Goal: Information Seeking & Learning: Check status

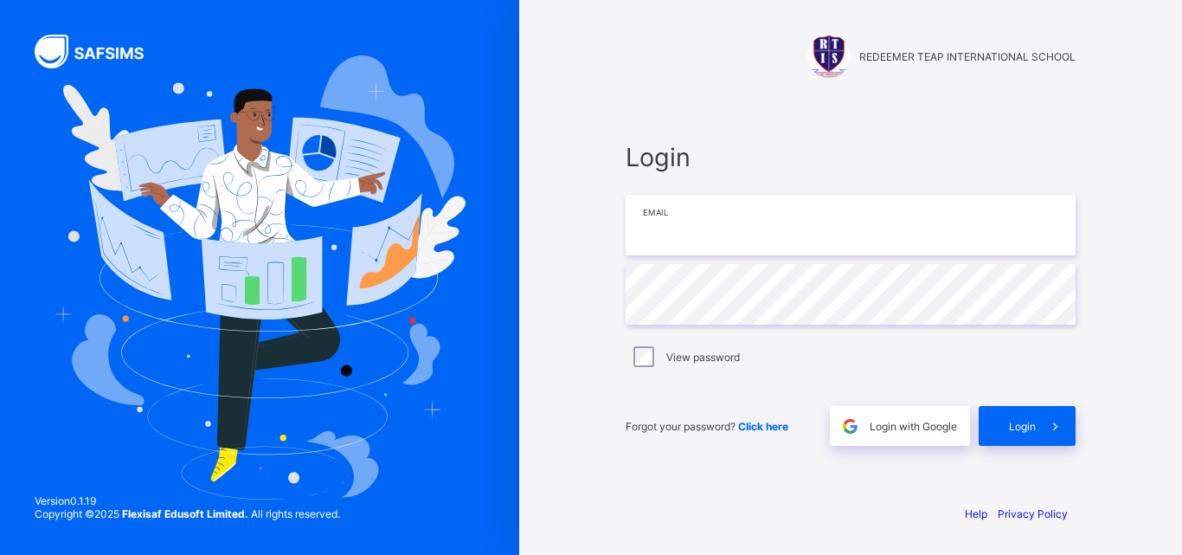
type input "**********"
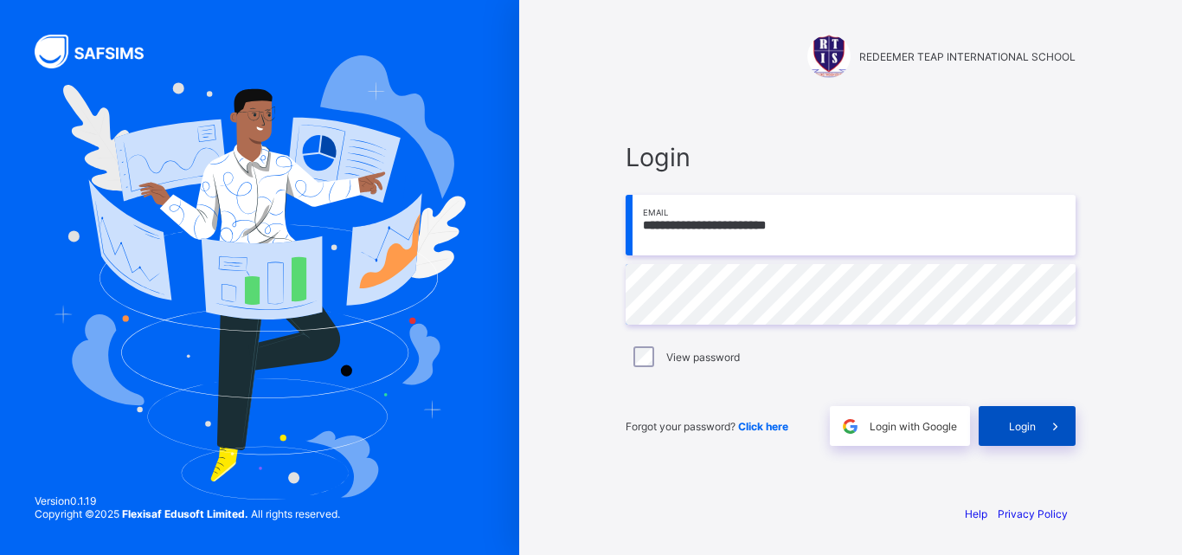
click at [1027, 421] on span "Login" at bounding box center [1022, 426] width 27 height 13
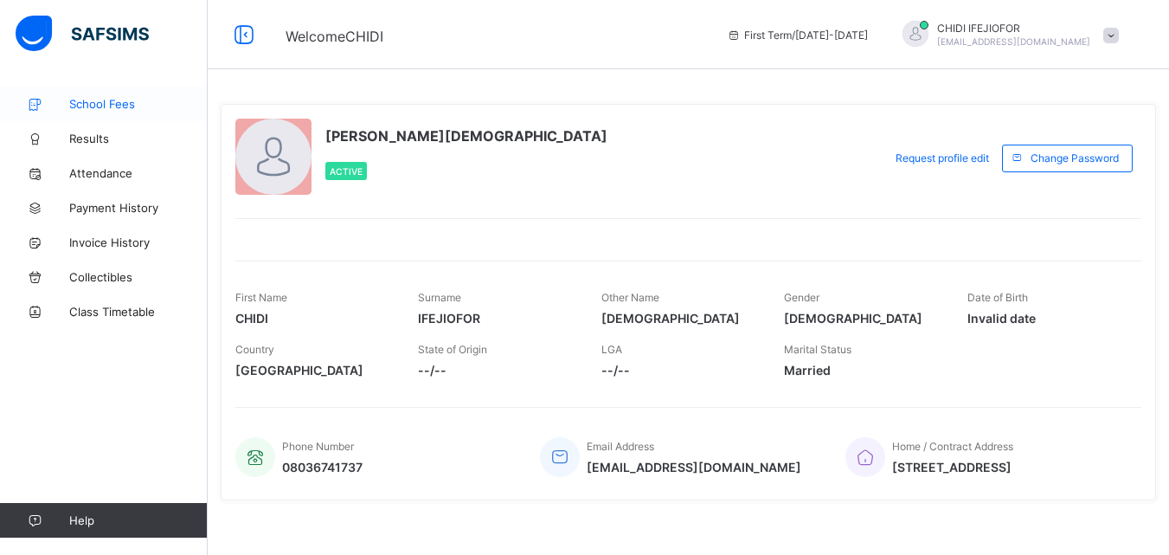
click at [85, 101] on span "School Fees" at bounding box center [138, 104] width 138 height 14
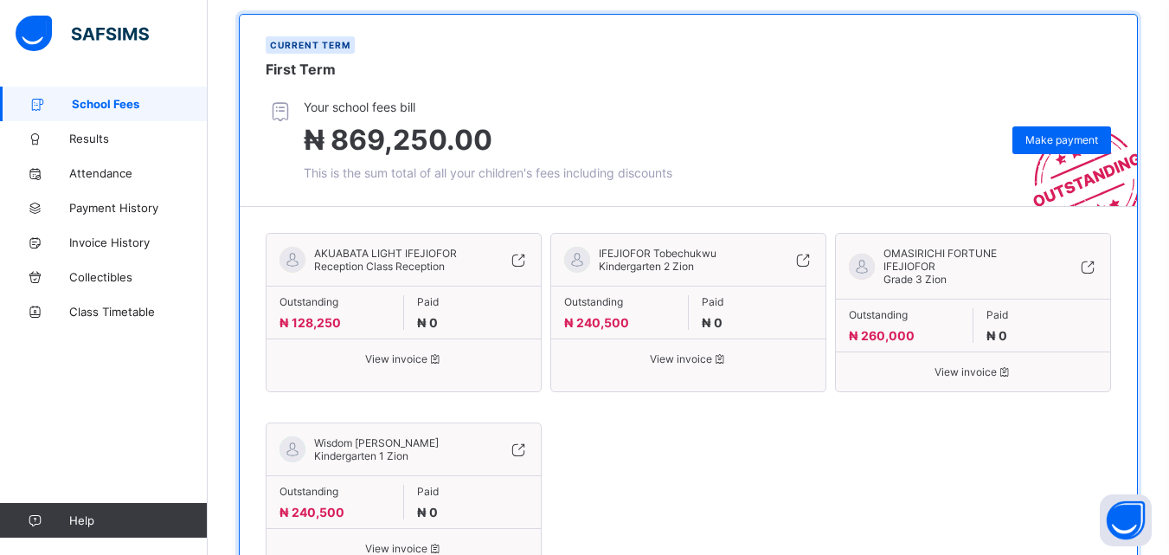
scroll to position [274, 0]
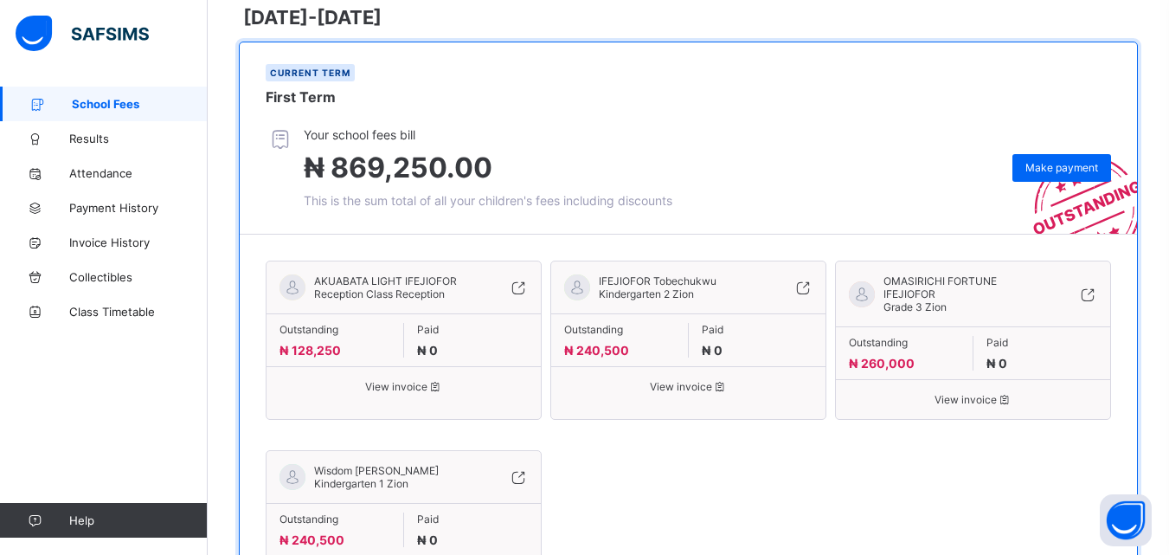
click at [1012, 393] on icon at bounding box center [1004, 399] width 15 height 13
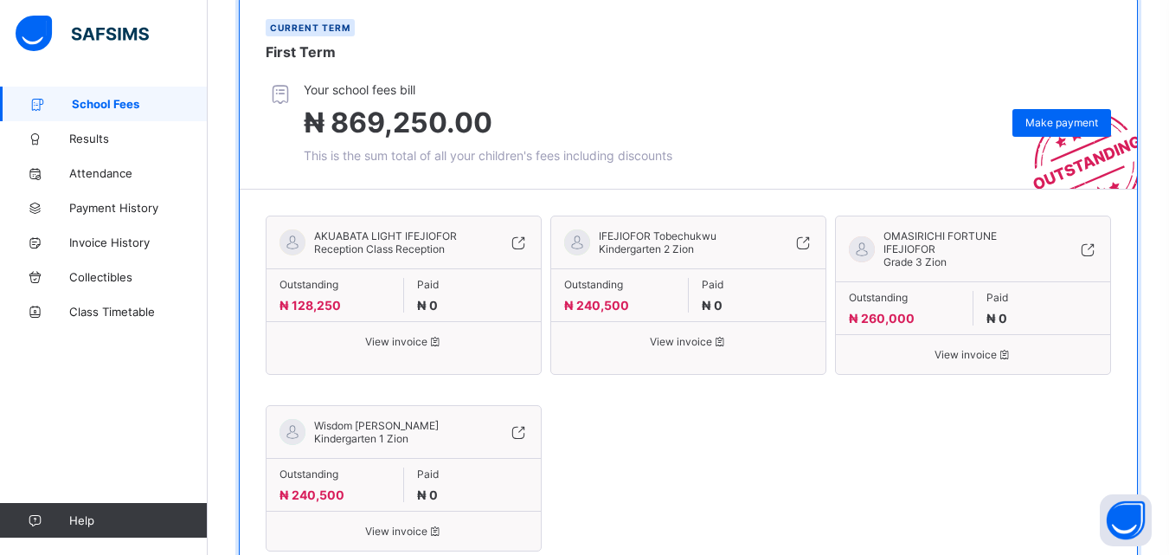
scroll to position [349, 0]
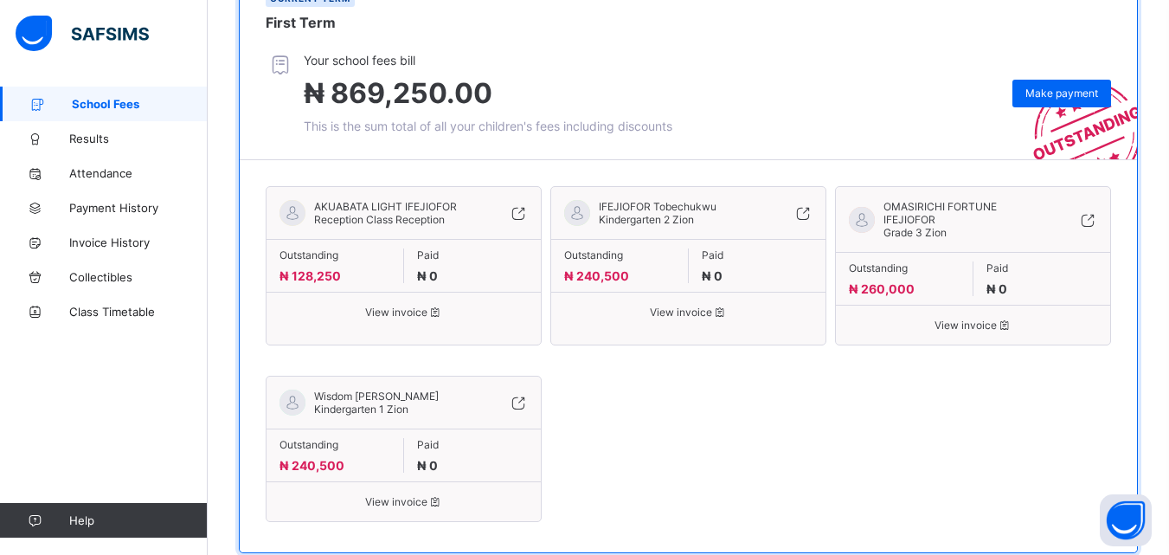
click at [690, 306] on span "View invoice" at bounding box center [688, 312] width 248 height 13
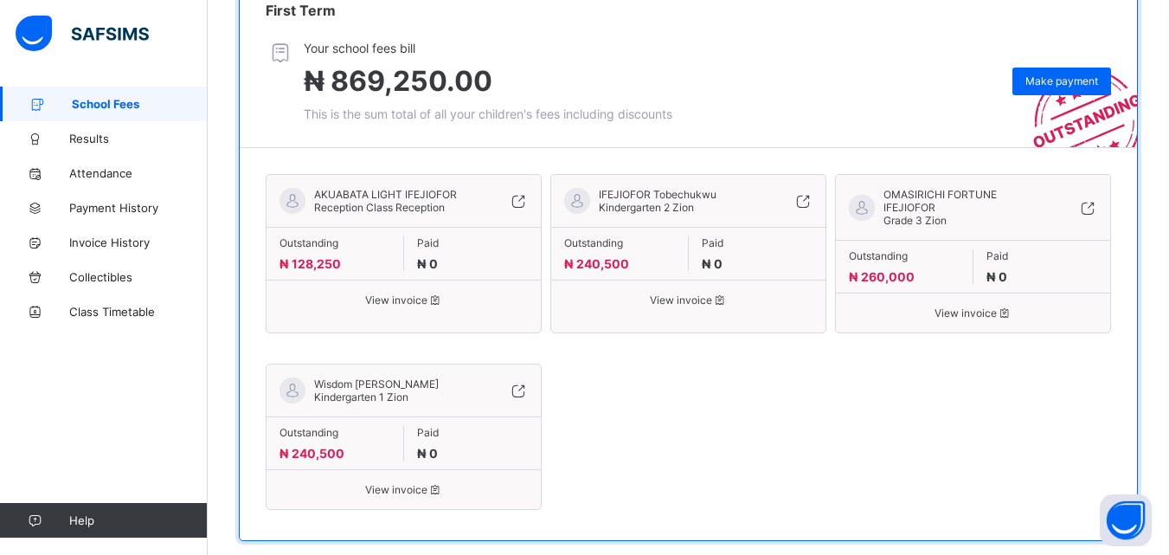
scroll to position [373, 0]
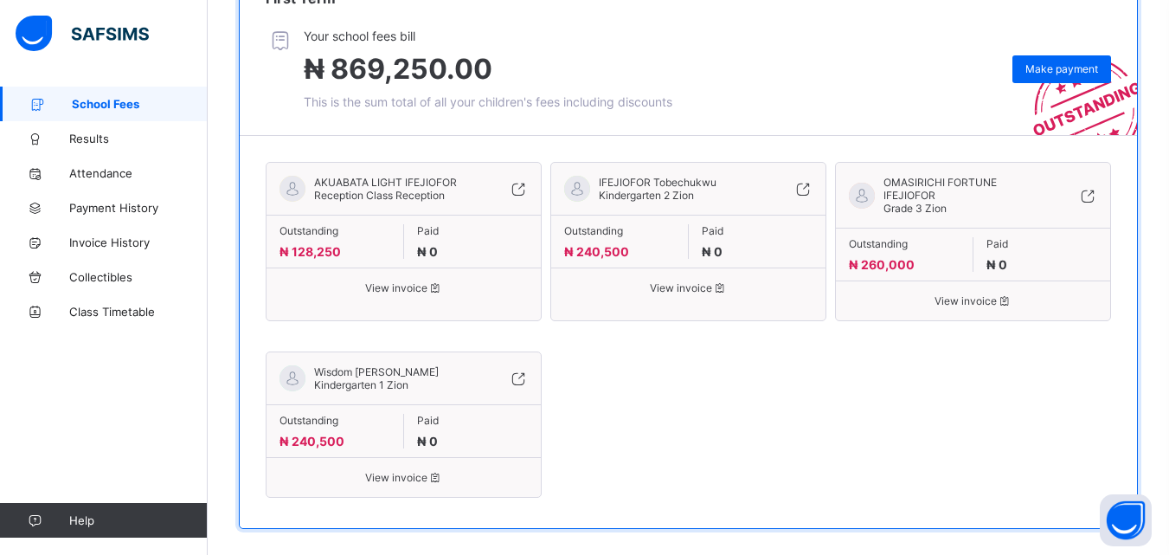
click at [437, 471] on icon at bounding box center [435, 477] width 15 height 13
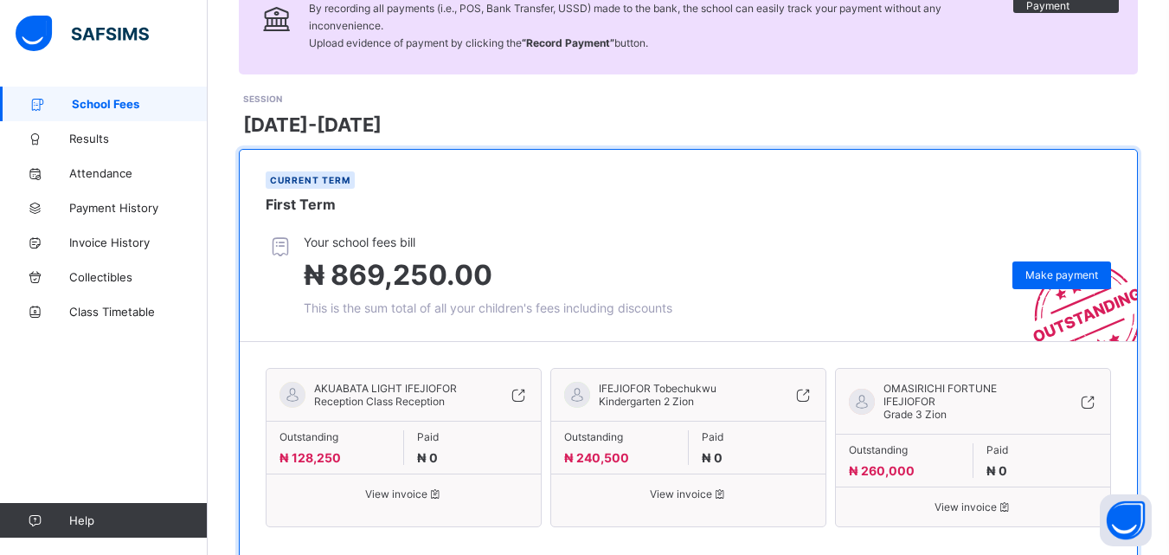
scroll to position [184, 0]
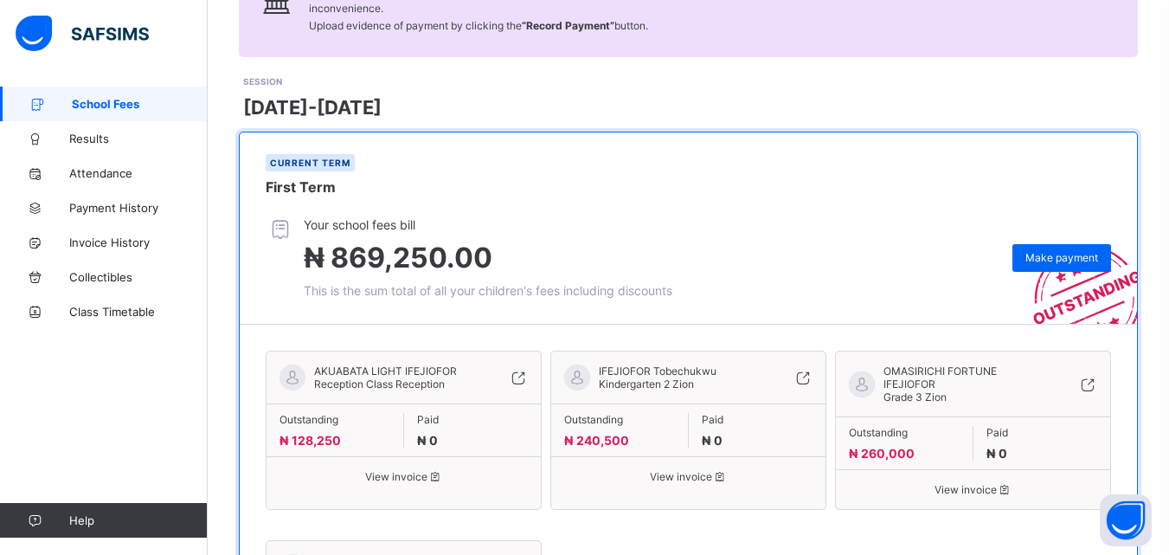
click at [418, 470] on span "View invoice" at bounding box center [404, 476] width 248 height 13
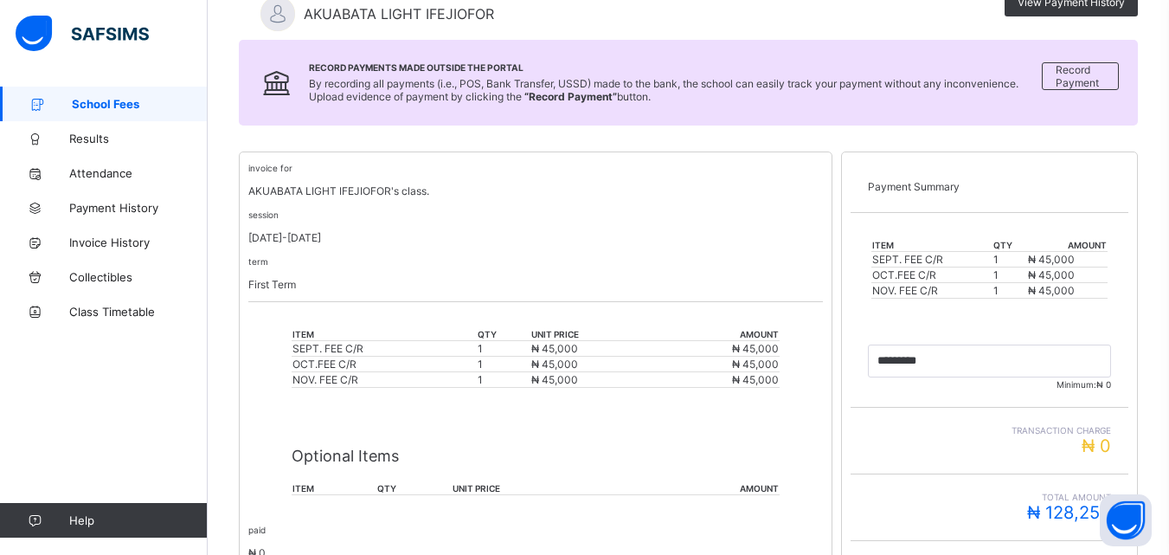
scroll to position [462, 0]
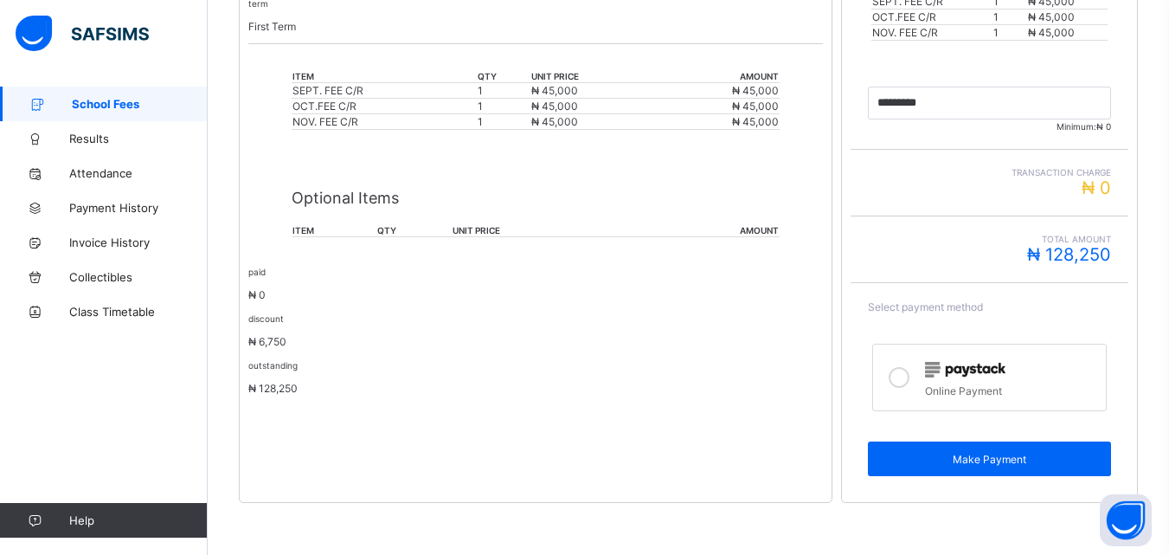
click at [359, 345] on p "₦ 6,750" at bounding box center [535, 341] width 575 height 13
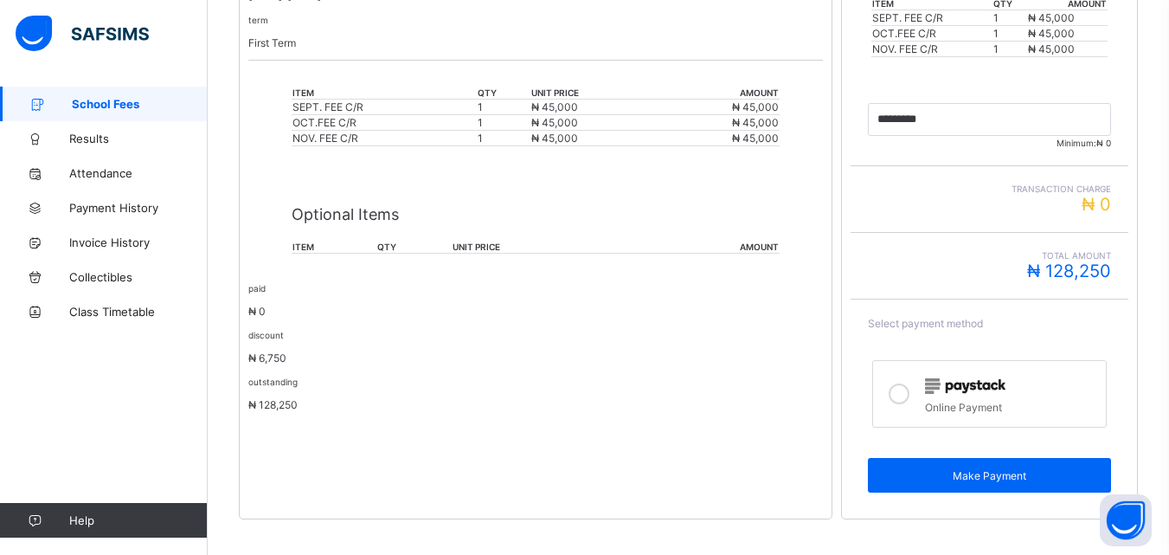
scroll to position [448, 0]
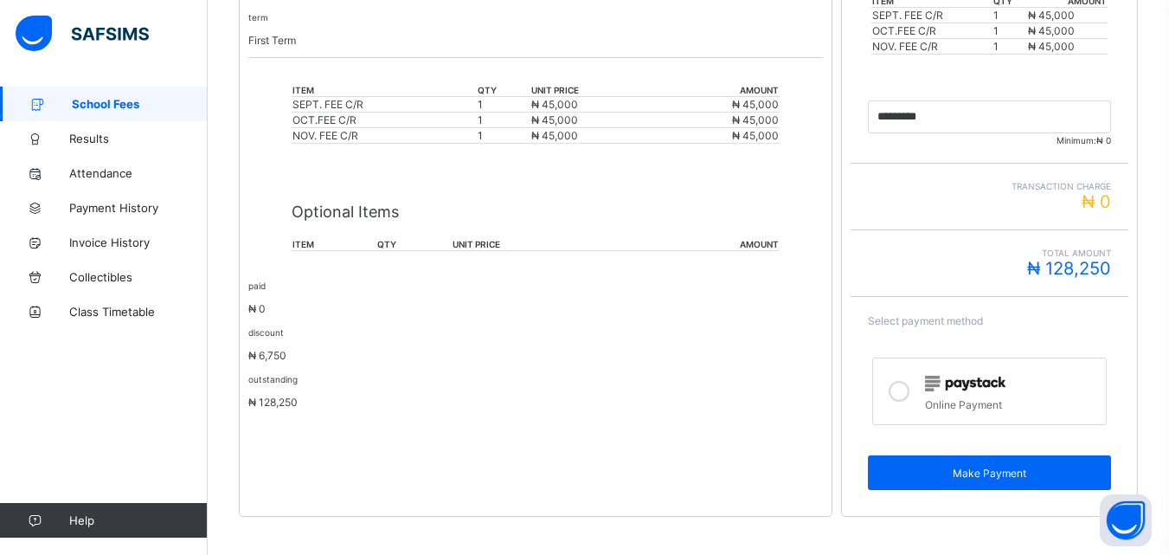
click at [420, 397] on p "₦ 128,250" at bounding box center [535, 402] width 575 height 13
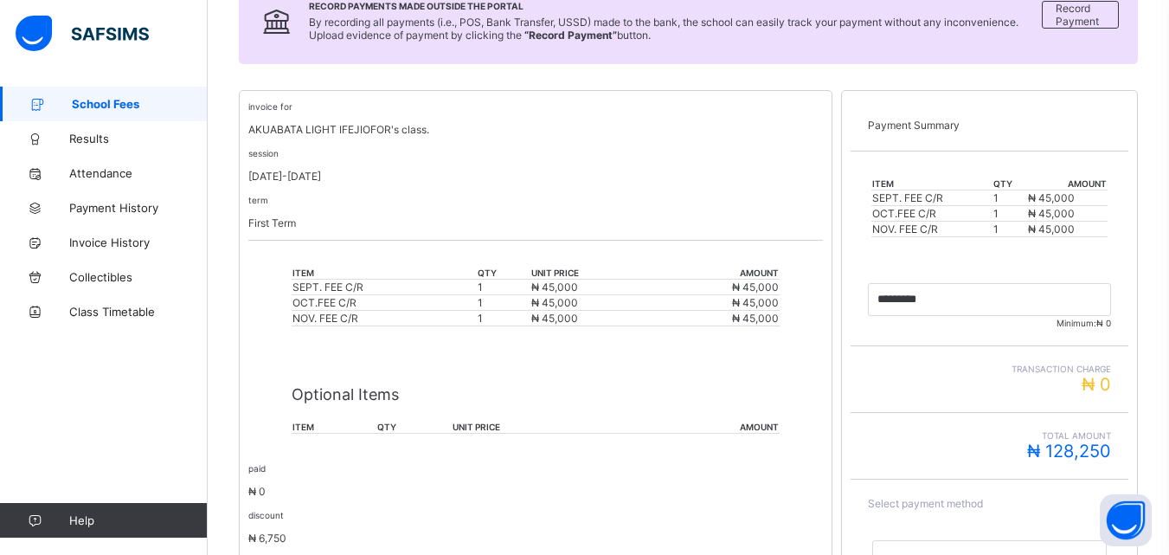
scroll to position [180, 0]
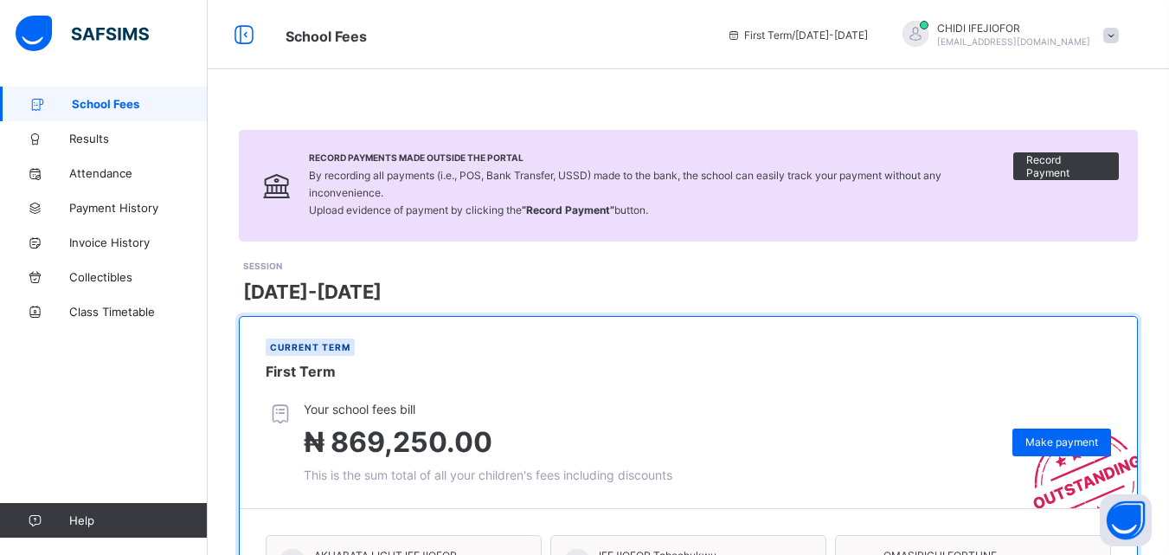
click at [458, 87] on div "Record Payments Made Outside the Portal By recording all payments (i.e., POS, B…" at bounding box center [689, 516] width 962 height 859
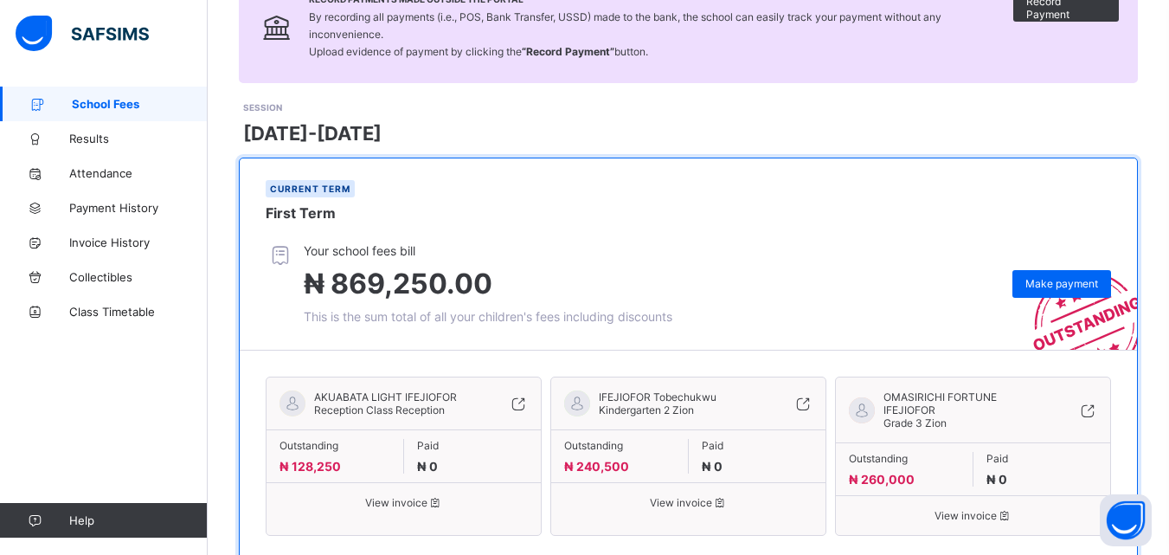
scroll to position [173, 0]
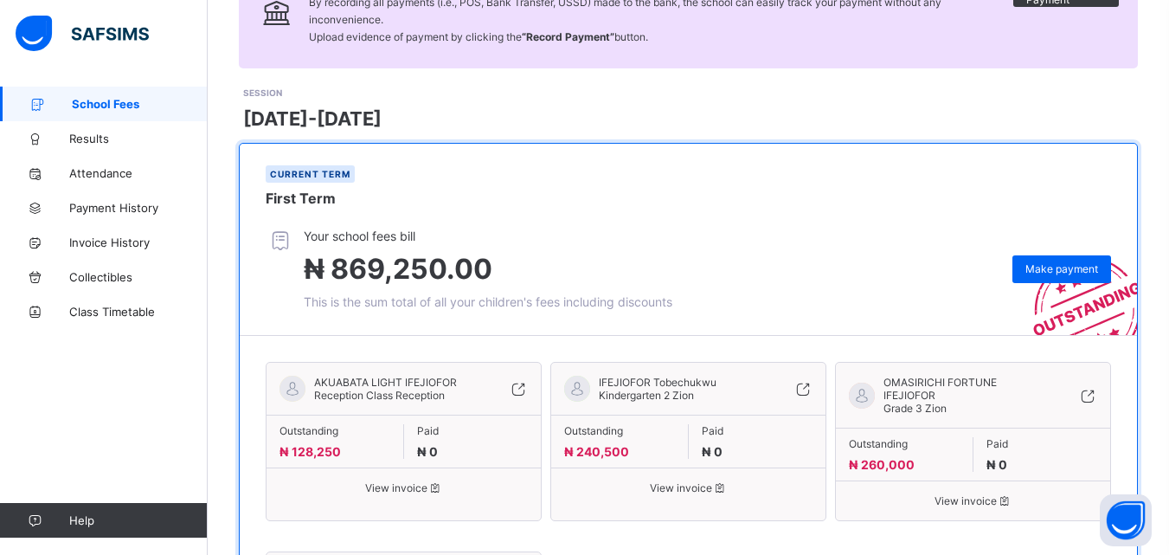
click at [705, 481] on span "View invoice" at bounding box center [688, 487] width 248 height 13
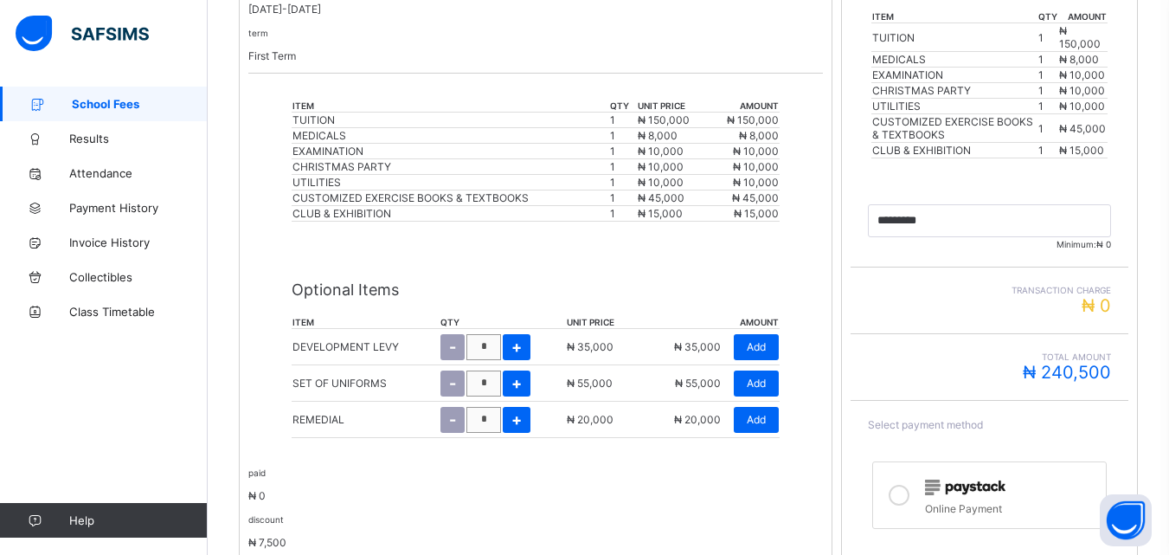
scroll to position [431, 0]
click at [1074, 437] on span at bounding box center [989, 446] width 243 height 26
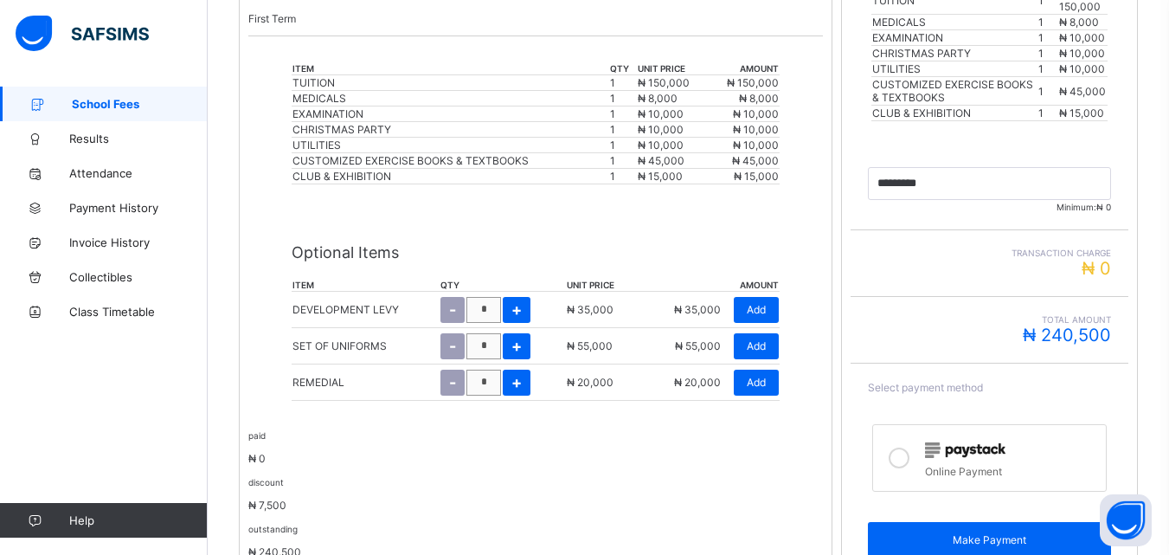
scroll to position [452, 0]
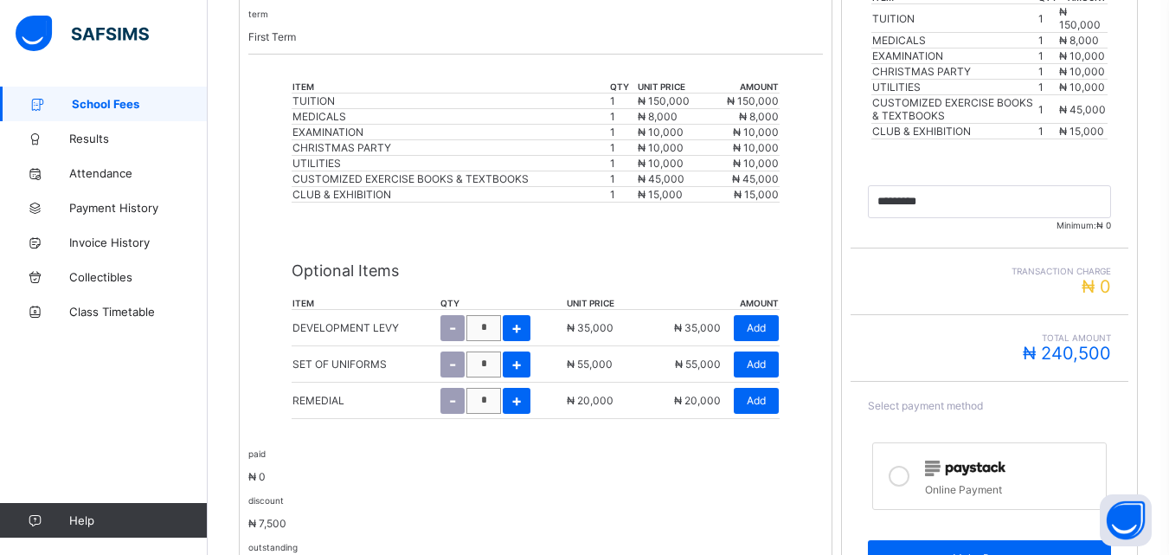
click at [980, 316] on div "Total Amount ₦ 240,500" at bounding box center [990, 348] width 278 height 67
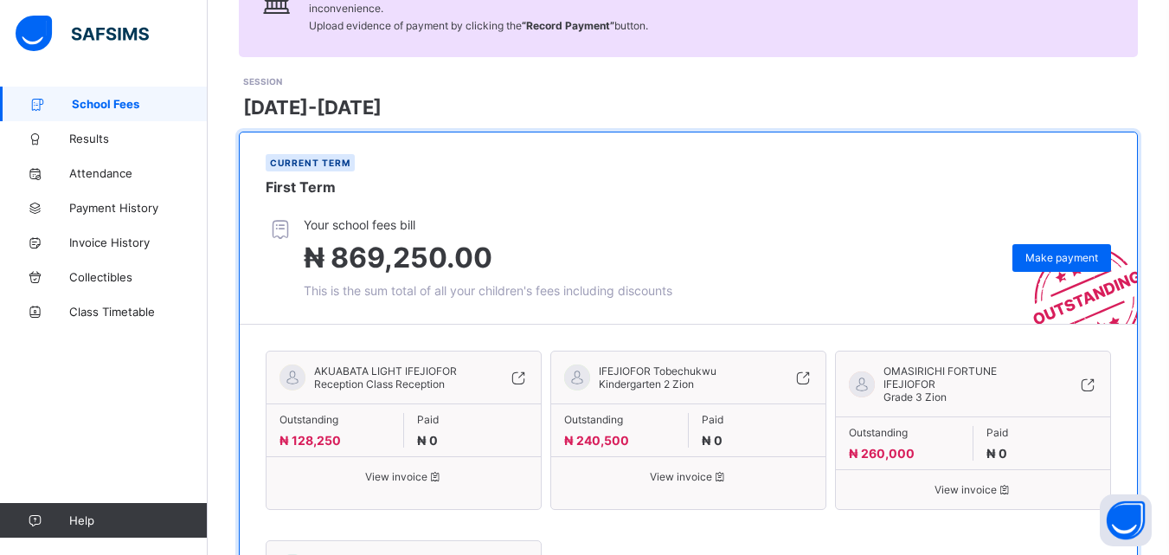
scroll to position [244, 0]
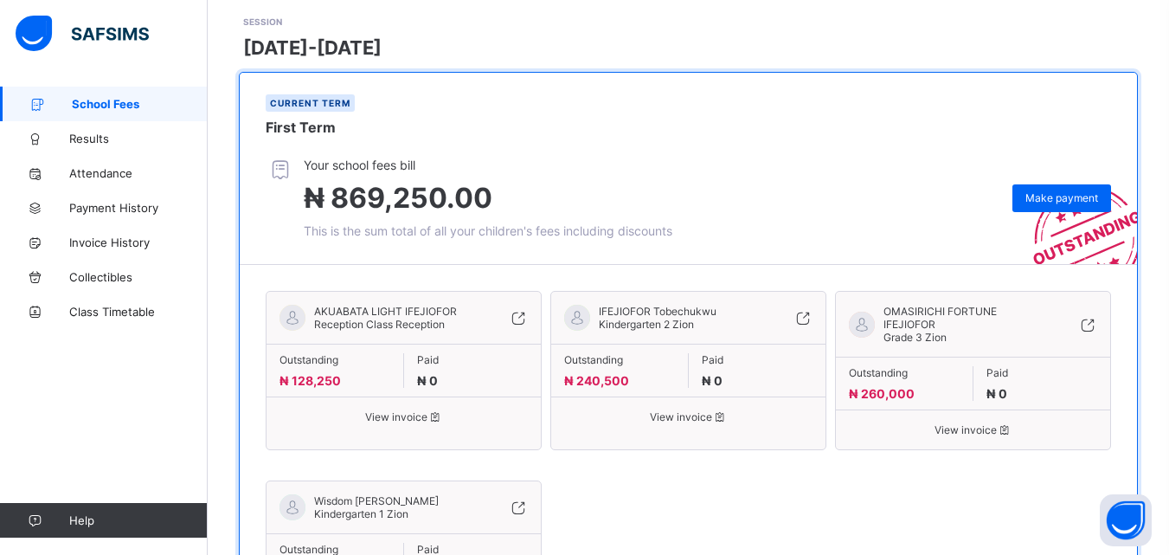
click at [973, 423] on span "View invoice" at bounding box center [973, 429] width 248 height 13
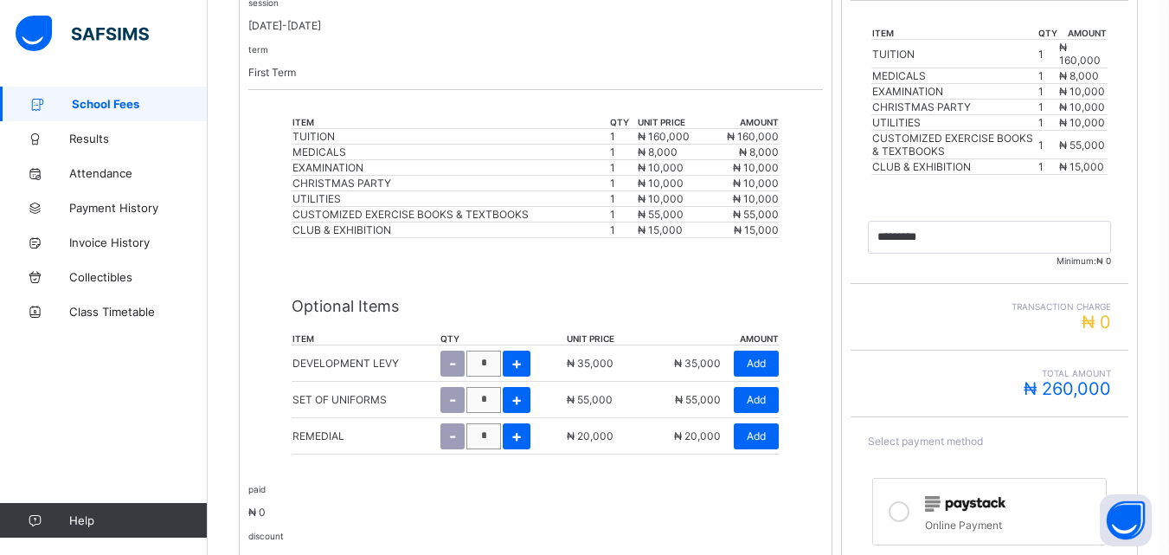
scroll to position [415, 0]
click at [411, 48] on div "term First Term" at bounding box center [535, 62] width 575 height 36
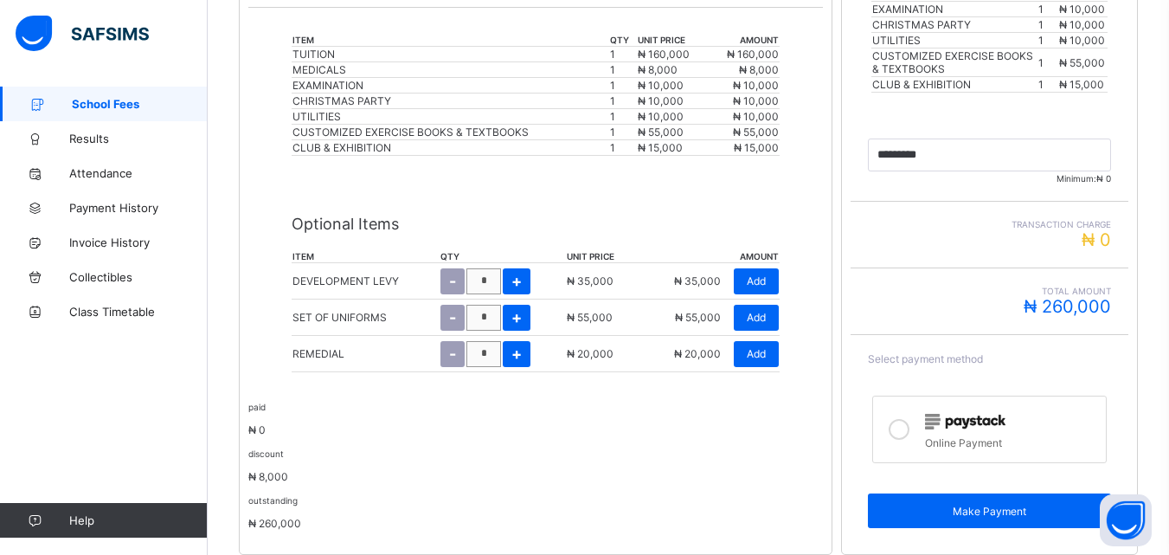
scroll to position [507, 0]
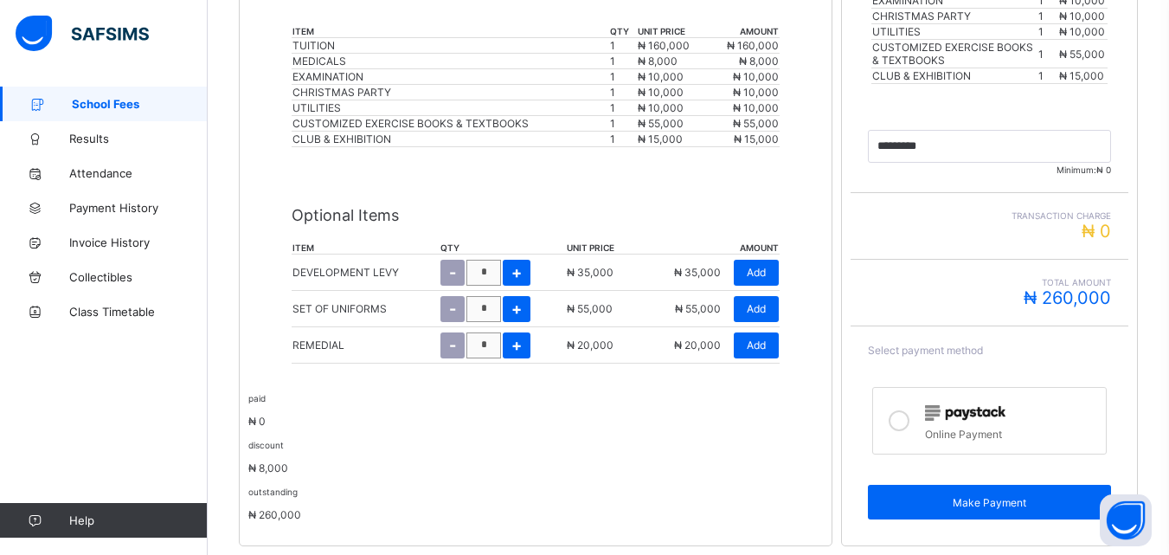
click at [995, 216] on span "Transaction charge" at bounding box center [989, 215] width 243 height 10
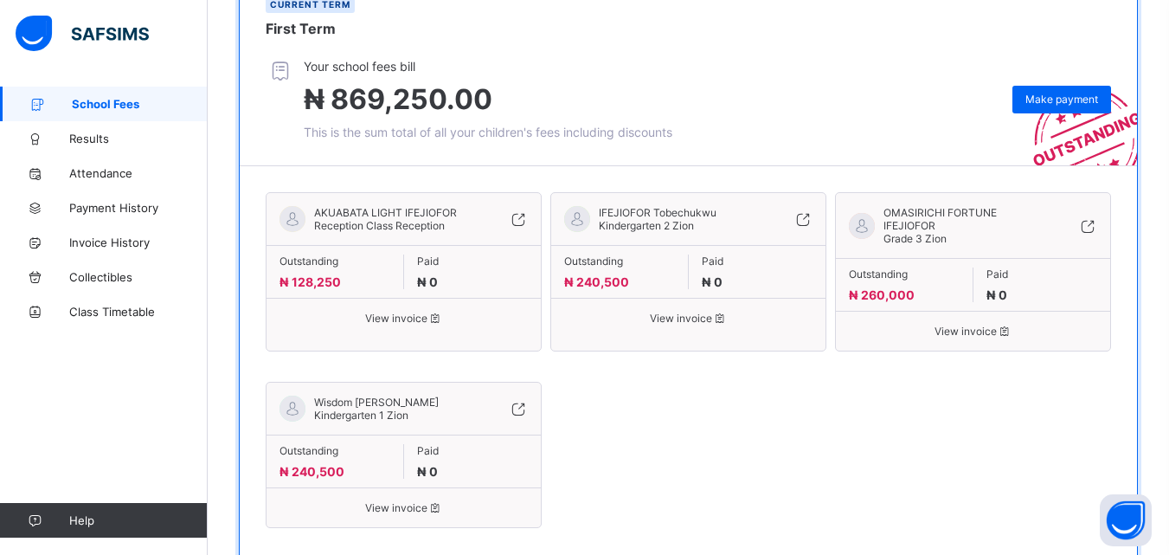
scroll to position [373, 0]
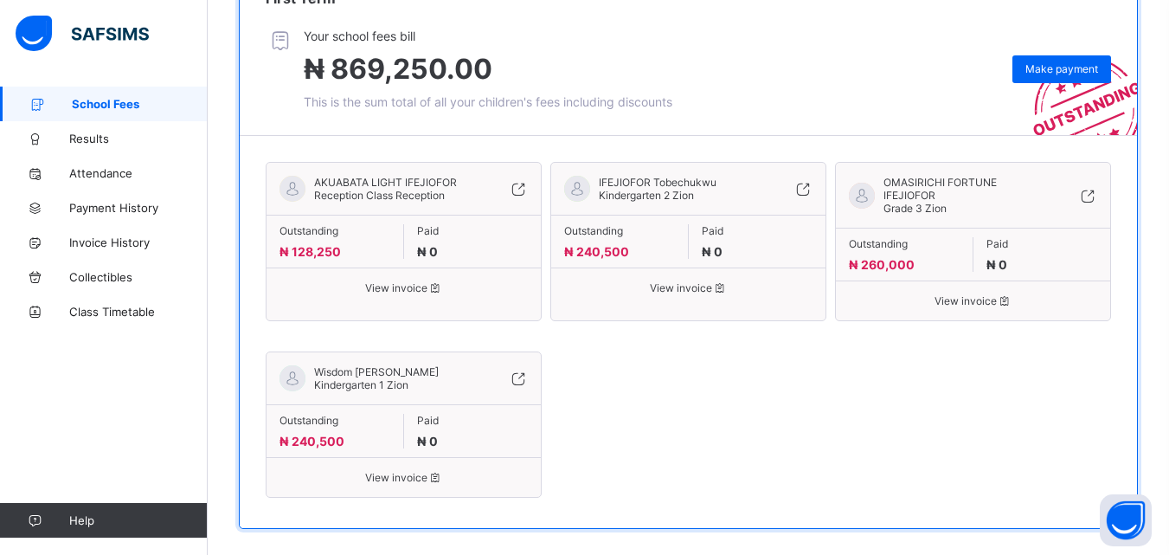
click at [409, 471] on span "View invoice" at bounding box center [404, 477] width 248 height 13
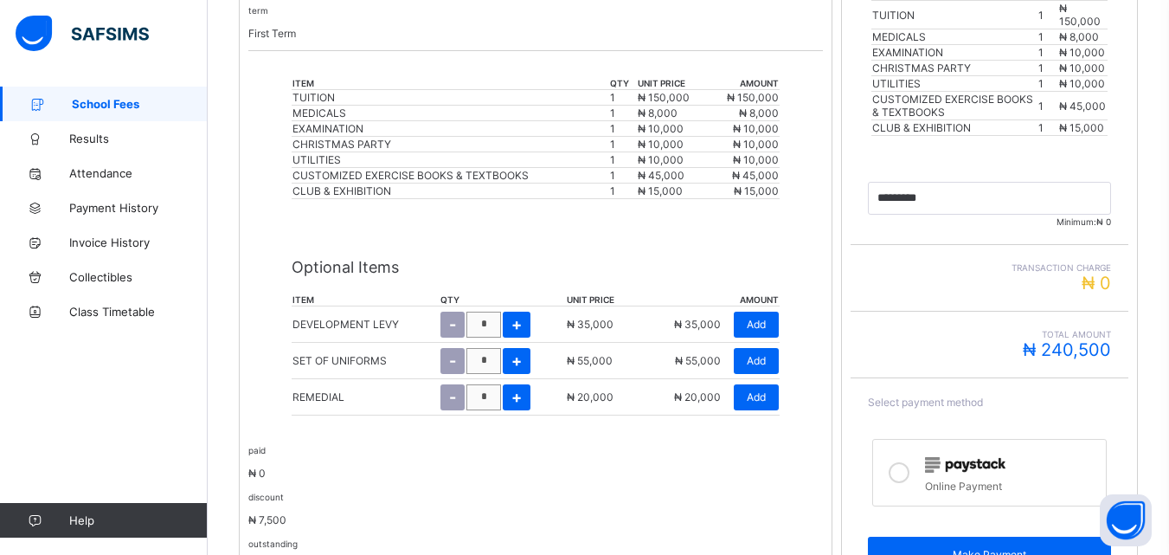
scroll to position [459, 0]
